Goal: Task Accomplishment & Management: Manage account settings

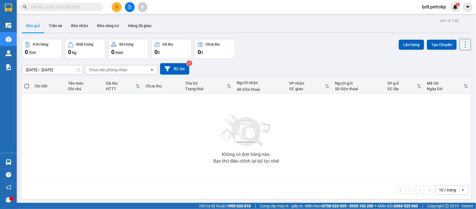
click at [428, 5] on span "lydt.petrobp" at bounding box center [434, 6] width 33 height 7
click at [431, 19] on span "Đăng xuất" at bounding box center [436, 17] width 23 height 6
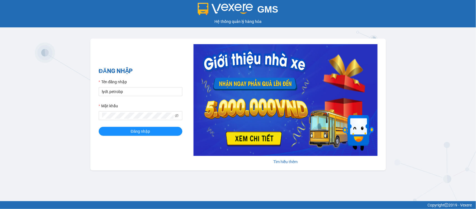
click at [155, 86] on div "Tên đăng nhập" at bounding box center [141, 83] width 84 height 8
click at [141, 92] on input "lydt.petrobp" at bounding box center [141, 91] width 84 height 9
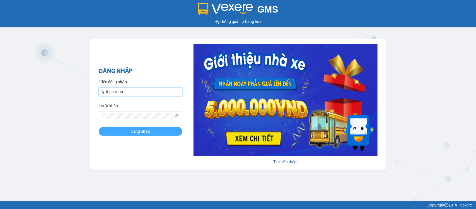
type input "thiminh.petrobp"
click at [130, 131] on button "Đăng nhập" at bounding box center [141, 131] width 84 height 9
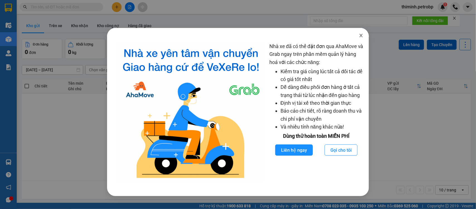
click at [359, 33] on span "Close" at bounding box center [361, 36] width 16 height 16
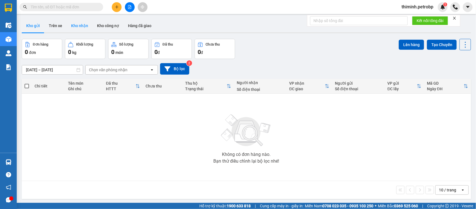
click at [76, 27] on button "Kho nhận" at bounding box center [80, 25] width 26 height 13
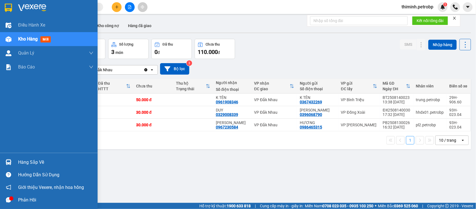
click at [19, 162] on div "Hàng sắp về" at bounding box center [55, 162] width 75 height 8
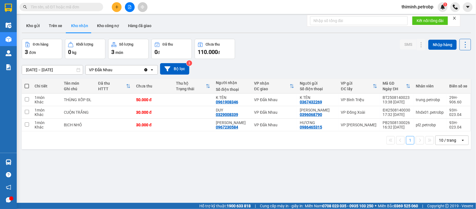
click at [336, 187] on section "Kết quả [PERSON_NAME] ( 0 ) Bộ lọc No Data thiminh.petrobp 1 Điều [PERSON_NAME]…" at bounding box center [238, 104] width 476 height 209
